Goal: Information Seeking & Learning: Learn about a topic

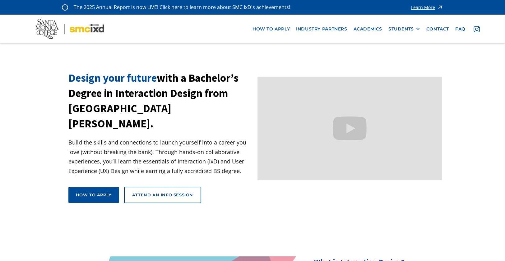
click at [421, 7] on div "Learn More" at bounding box center [423, 7] width 24 height 4
click at [303, 29] on link "industry partners" at bounding box center [321, 29] width 57 height 12
click at [374, 30] on link "Academics" at bounding box center [367, 29] width 35 height 12
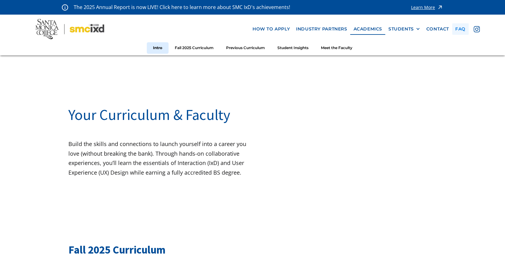
click at [458, 30] on link "faq" at bounding box center [460, 29] width 16 height 12
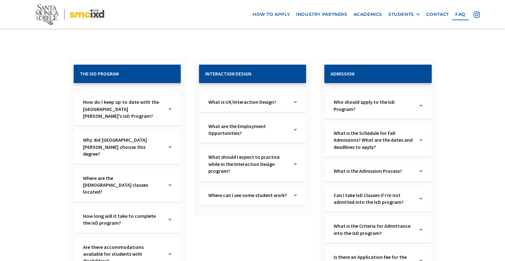
scroll to position [105, 0]
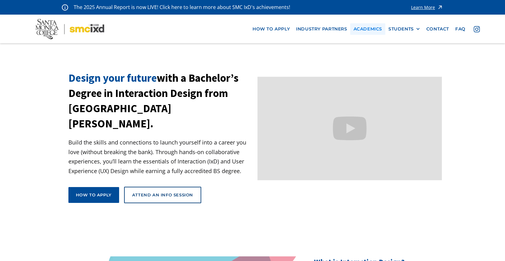
click at [372, 31] on link "Academics" at bounding box center [367, 29] width 35 height 12
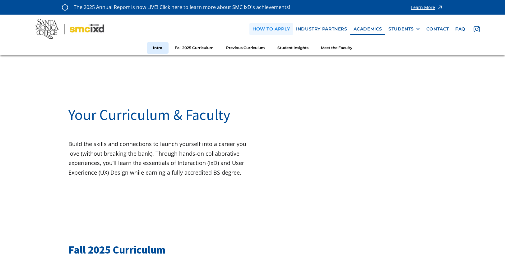
click at [273, 30] on link "how to apply" at bounding box center [272, 29] width 44 height 12
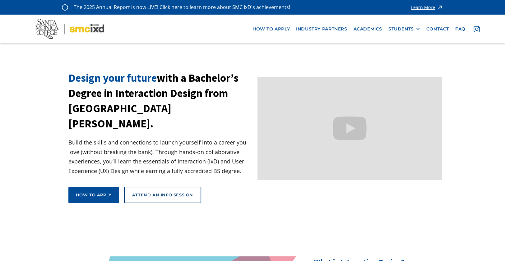
click at [417, 7] on div "Learn More" at bounding box center [423, 7] width 24 height 4
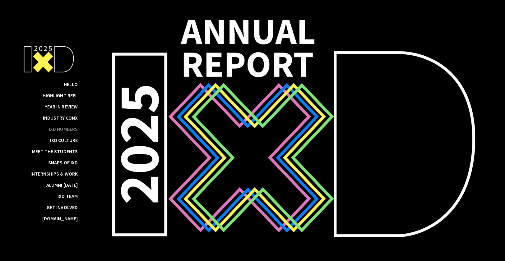
click at [71, 130] on div "IxD Numbers" at bounding box center [63, 129] width 29 height 6
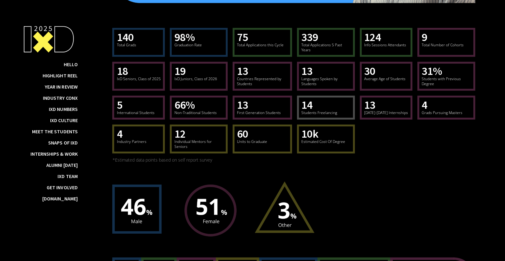
scroll to position [3497, 0]
